Goal: Task Accomplishment & Management: Use online tool/utility

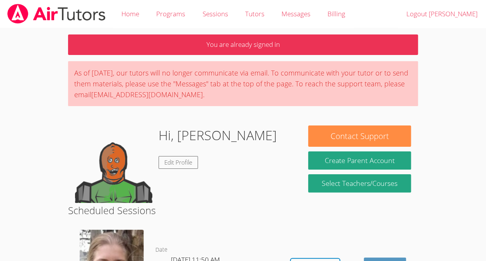
scroll to position [85, 0]
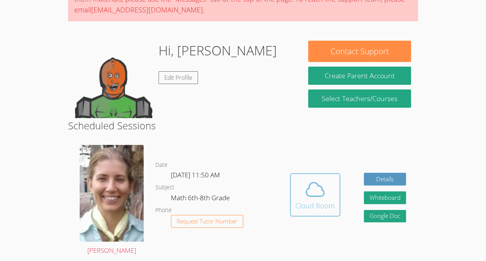
click at [328, 200] on div "Cloud Room" at bounding box center [314, 205] width 39 height 11
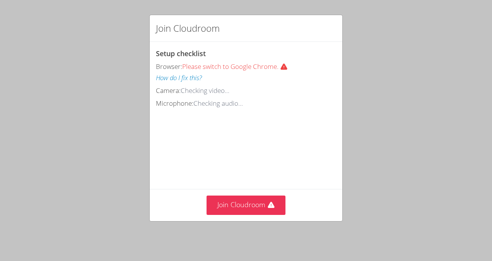
click at [246, 217] on div "Join Cloudroom" at bounding box center [246, 205] width 193 height 32
click at [247, 219] on div "Join Cloudroom" at bounding box center [246, 205] width 193 height 32
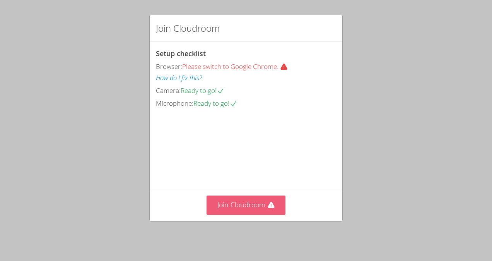
click at [251, 210] on button "Join Cloudroom" at bounding box center [246, 204] width 79 height 19
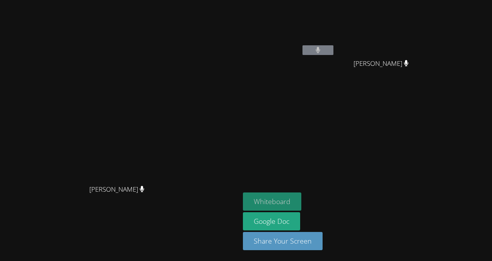
click at [301, 205] on button "Whiteboard" at bounding box center [272, 201] width 58 height 18
click at [237, 25] on div "[PERSON_NAME] [PERSON_NAME]" at bounding box center [120, 130] width 234 height 254
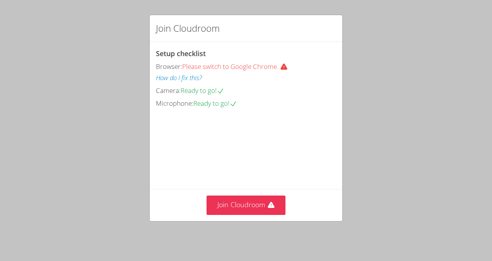
click at [287, 65] on icon at bounding box center [283, 67] width 7 height 6
